Goal: Transaction & Acquisition: Subscribe to service/newsletter

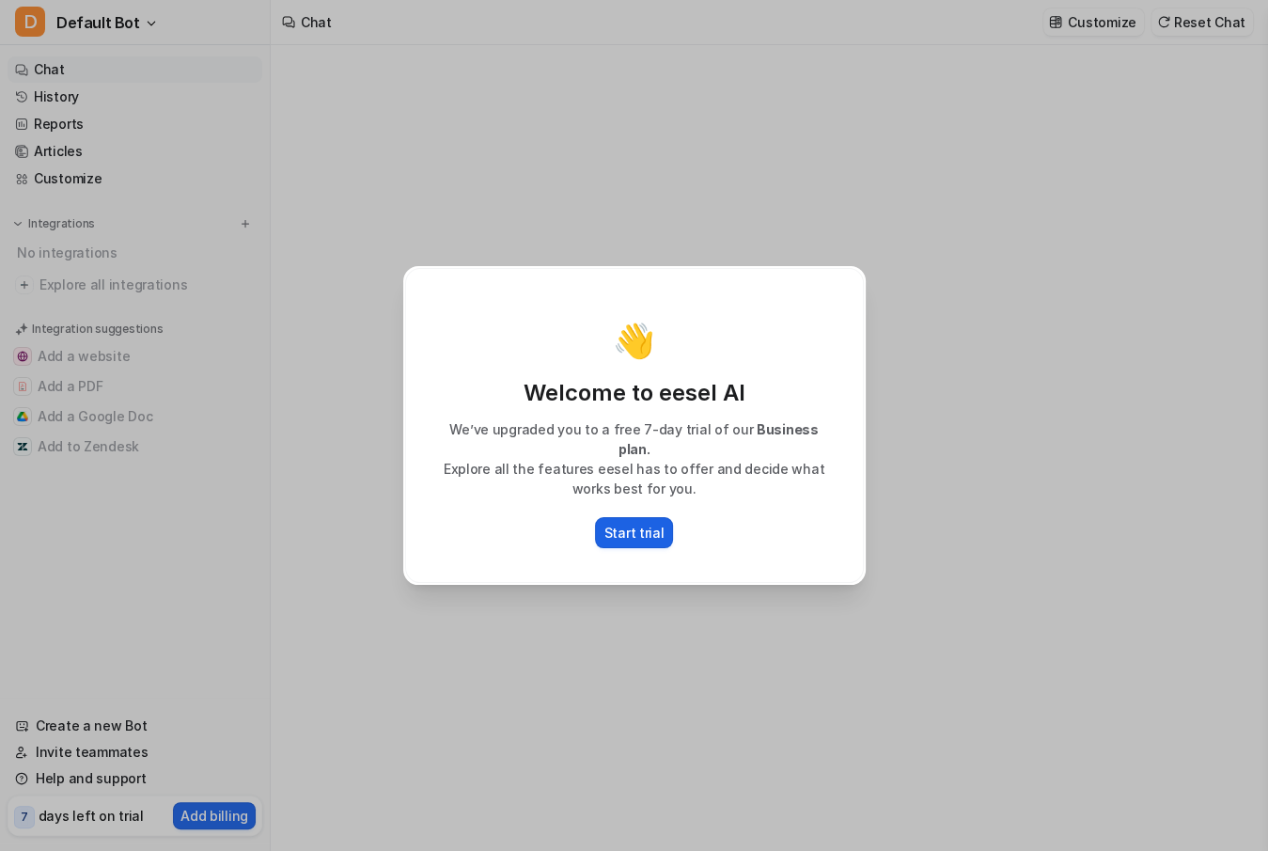
click at [642, 523] on p "Start trial" at bounding box center [634, 533] width 60 height 20
